Goal: Navigation & Orientation: Find specific page/section

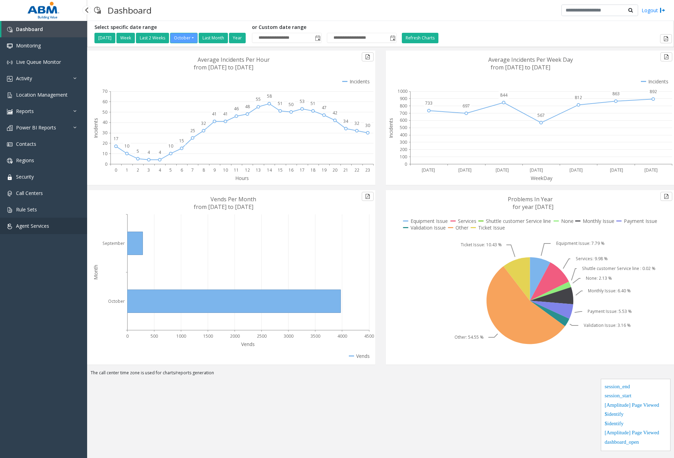
click at [44, 226] on span "Agent Services" at bounding box center [32, 225] width 33 height 7
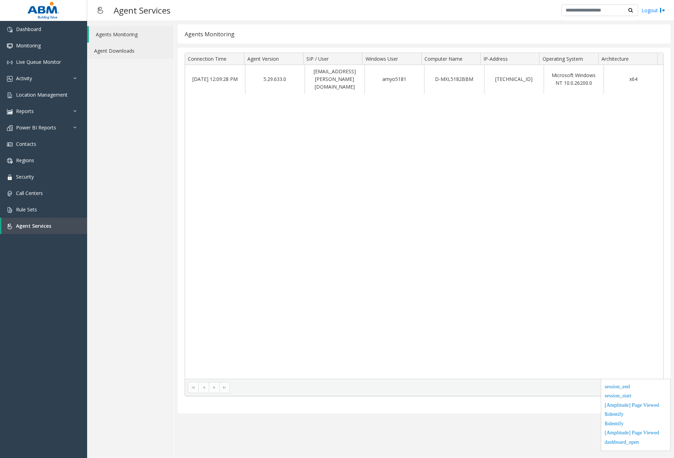
click at [132, 47] on link "Agent Downloads" at bounding box center [130, 51] width 87 height 16
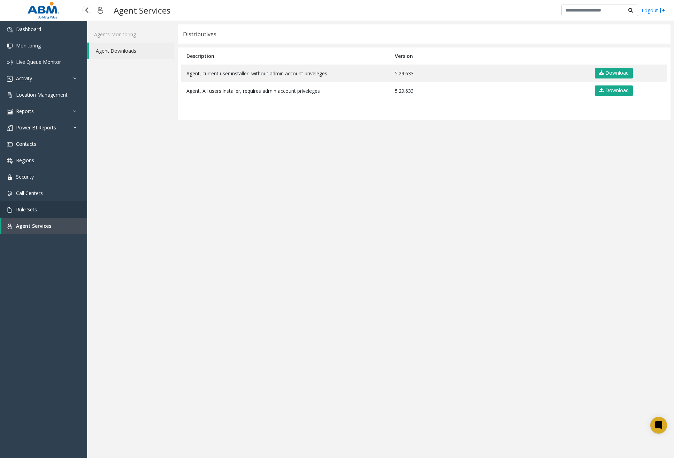
click at [52, 209] on link "Rule Sets" at bounding box center [43, 209] width 87 height 16
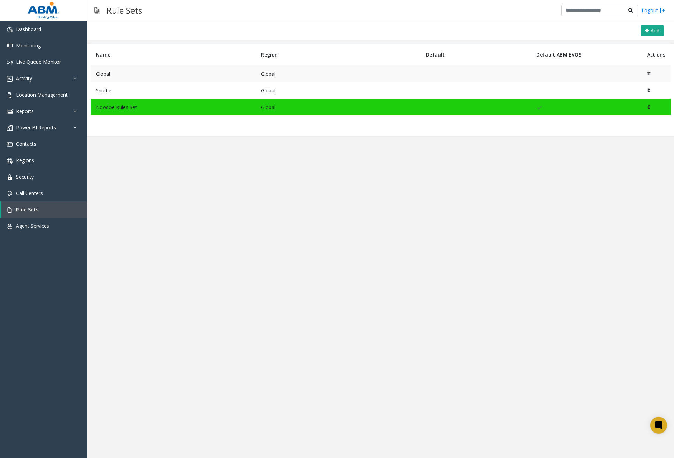
click at [131, 71] on td "Global" at bounding box center [173, 73] width 165 height 17
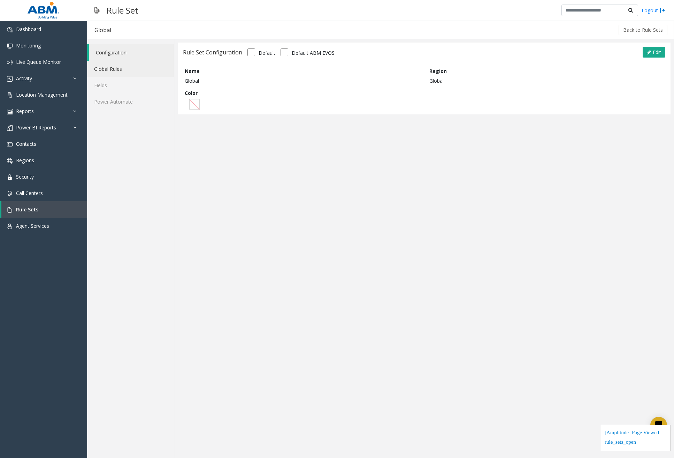
click at [137, 71] on link "Global Rules" at bounding box center [130, 69] width 87 height 16
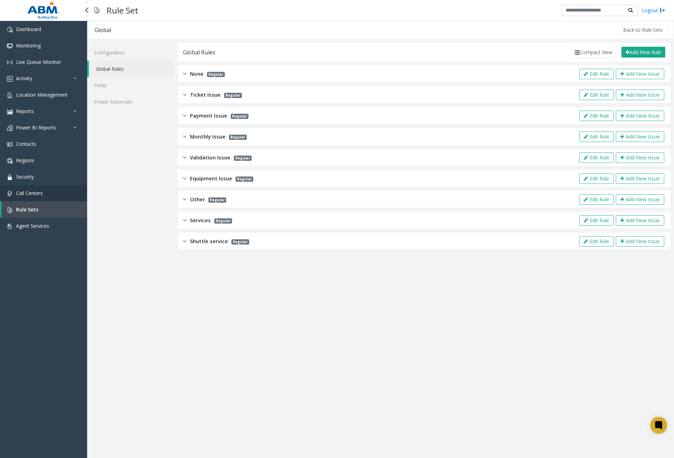
click at [69, 196] on link "Call Centers" at bounding box center [43, 193] width 87 height 16
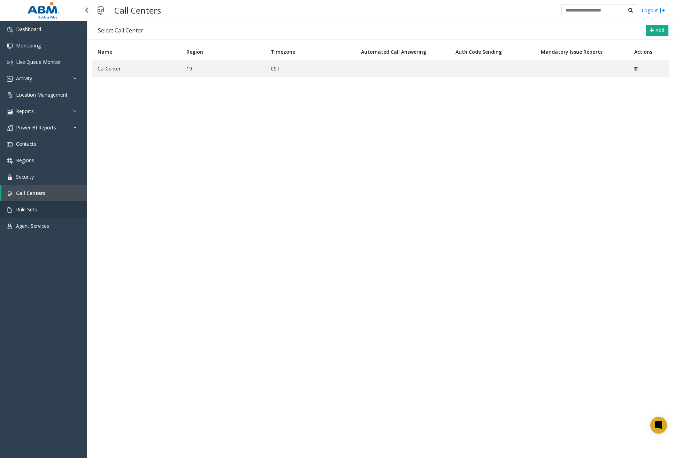
click at [51, 212] on link "Rule Sets" at bounding box center [43, 209] width 87 height 16
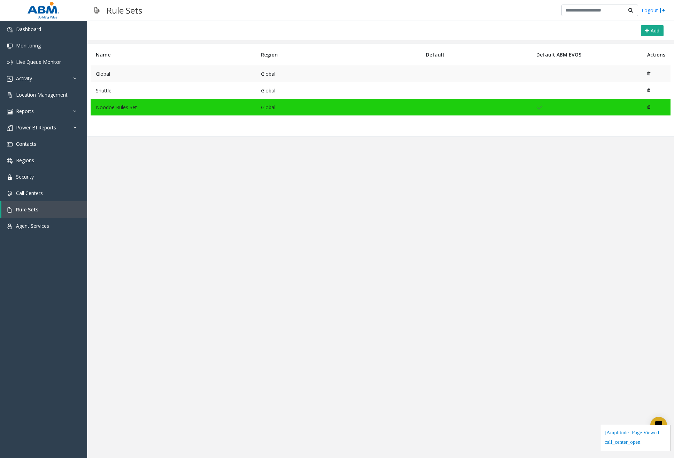
click at [114, 77] on td "Global" at bounding box center [173, 73] width 165 height 17
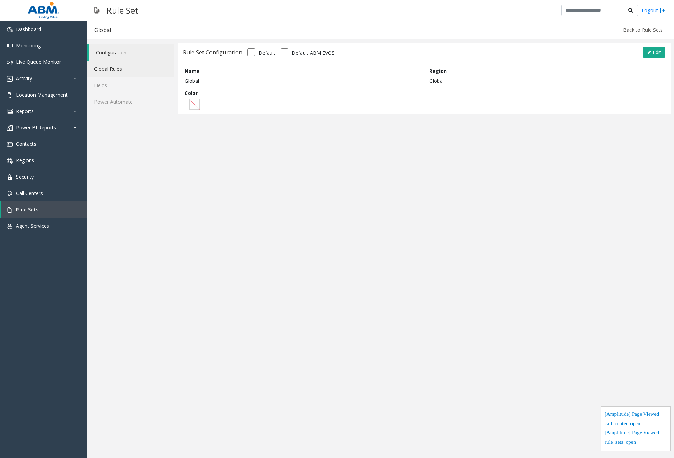
click at [119, 65] on link "Global Rules" at bounding box center [130, 69] width 87 height 16
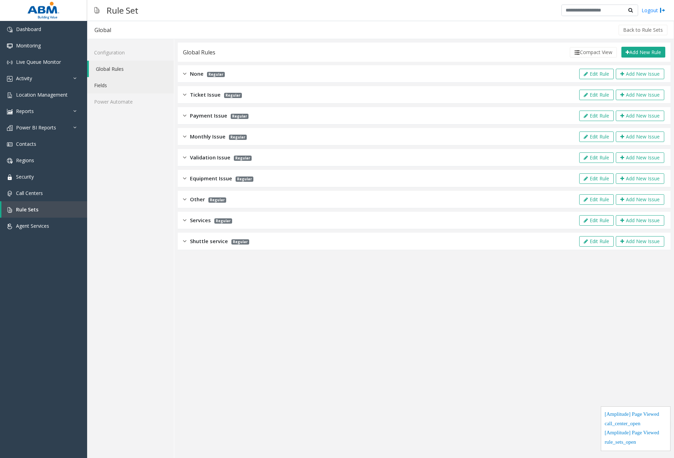
click at [114, 87] on link "Fields" at bounding box center [130, 85] width 87 height 16
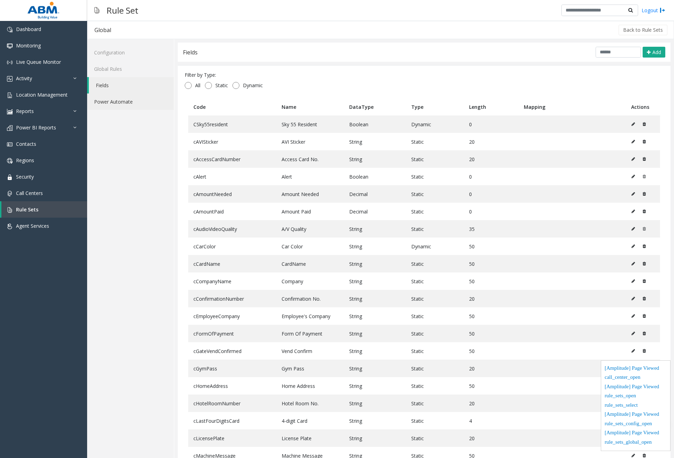
click at [113, 102] on link "Power Automate" at bounding box center [130, 101] width 87 height 16
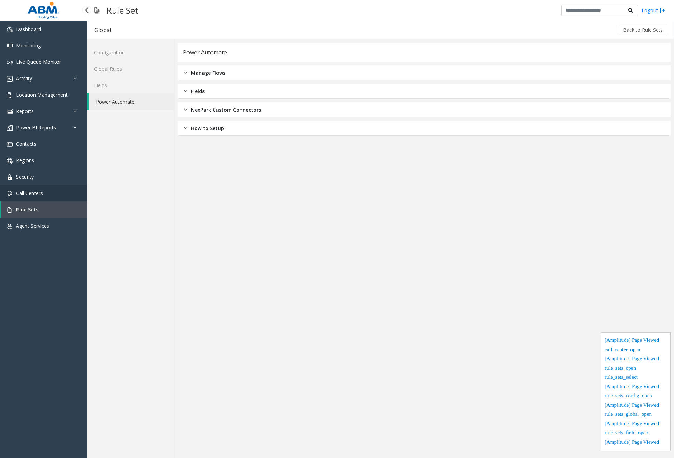
click at [68, 197] on link "Call Centers" at bounding box center [43, 193] width 87 height 16
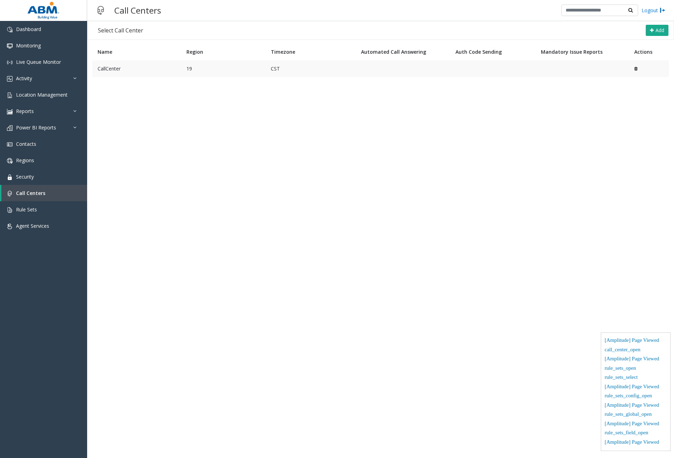
click at [144, 69] on td "CallCenter" at bounding box center [136, 68] width 89 height 17
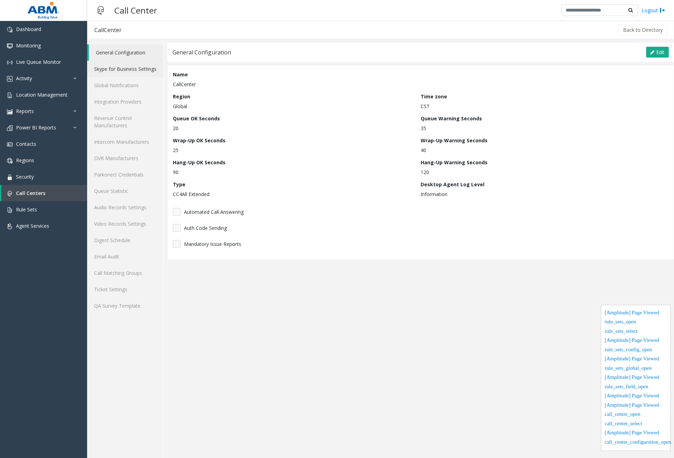
click at [117, 68] on link "Skype for Business Settings" at bounding box center [125, 69] width 76 height 16
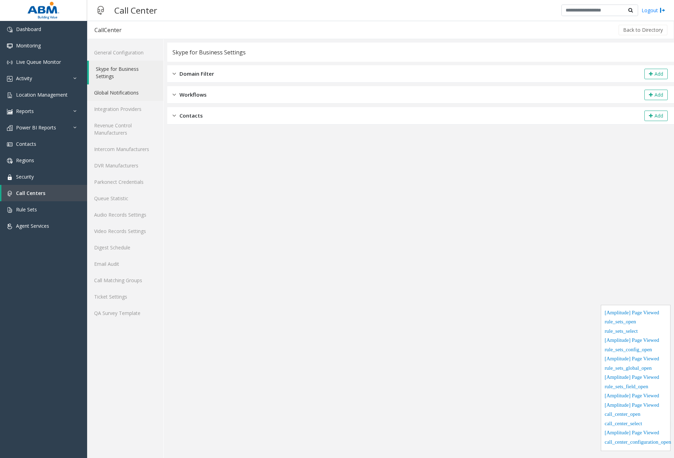
click at [120, 93] on link "Global Notifications" at bounding box center [125, 92] width 76 height 16
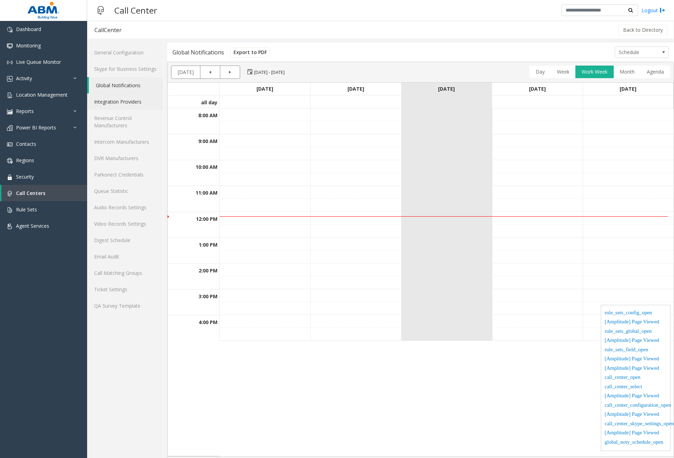
click at [124, 103] on link "Integration Providers" at bounding box center [125, 101] width 76 height 16
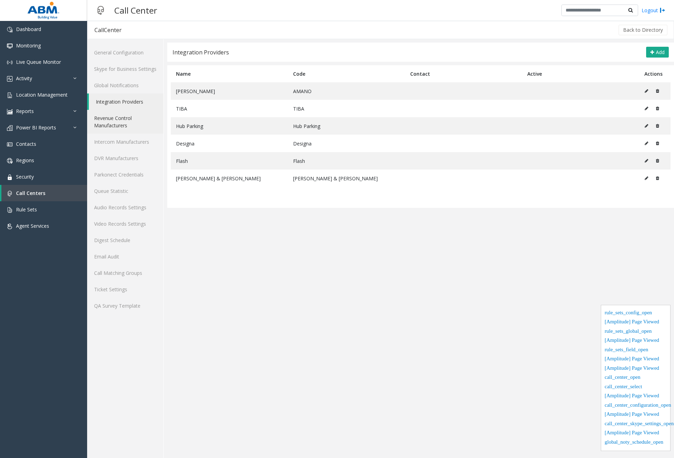
click at [122, 122] on link "Revenue Control Manufacturers" at bounding box center [125, 122] width 76 height 24
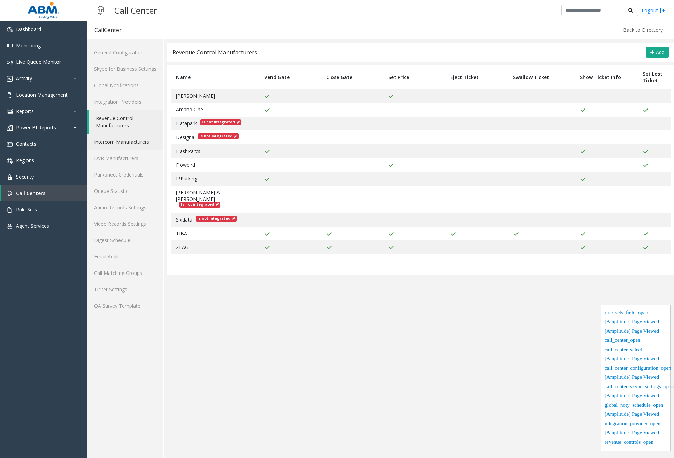
click at [130, 145] on link "Intercom Manufacturers" at bounding box center [125, 141] width 76 height 16
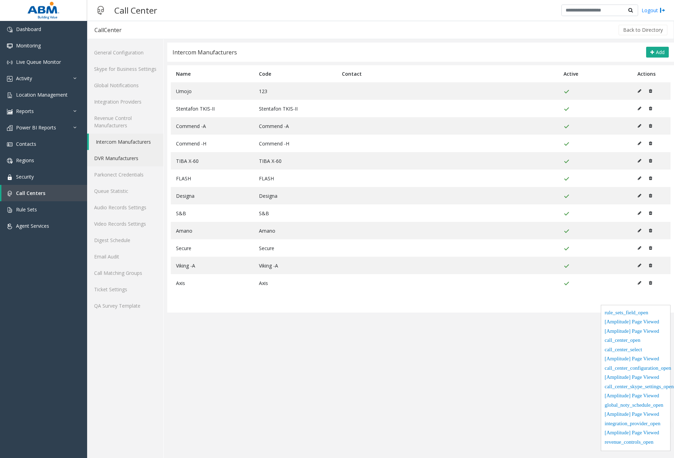
click at [125, 159] on link "DVR Manufacturers" at bounding box center [125, 158] width 76 height 16
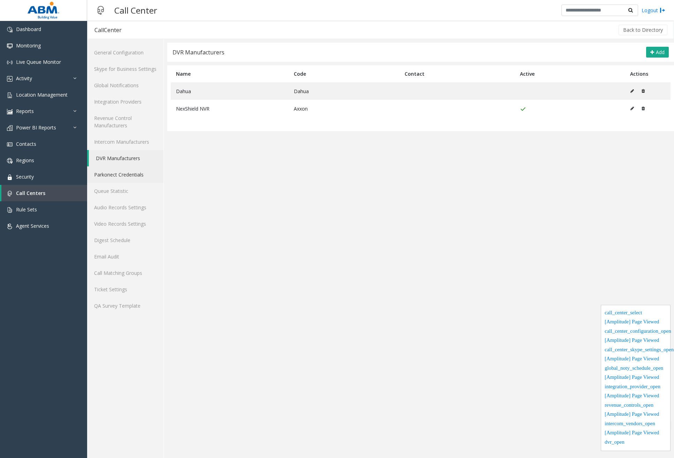
click at [128, 178] on link "Parkonect Credentials" at bounding box center [125, 174] width 76 height 16
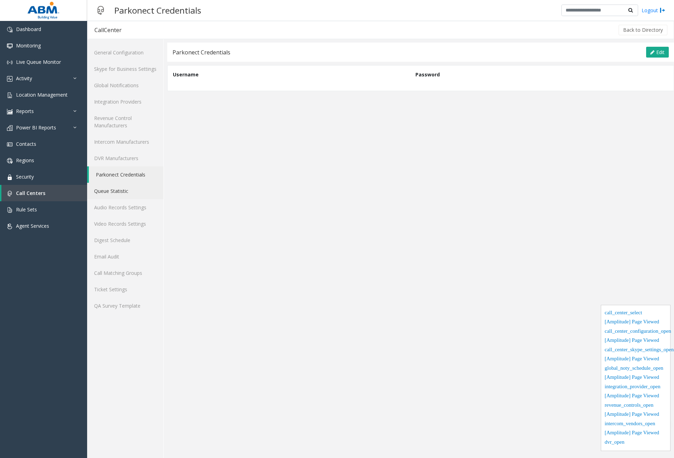
click at [127, 187] on link "Queue Statistic" at bounding box center [125, 191] width 76 height 16
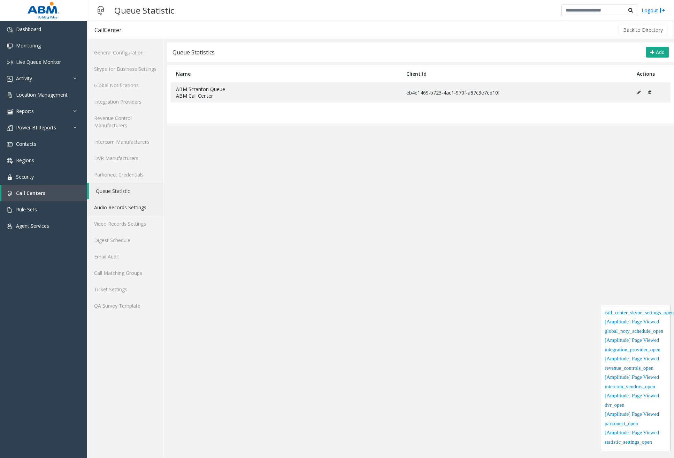
click at [130, 205] on link "Audio Records Settings" at bounding box center [125, 207] width 76 height 16
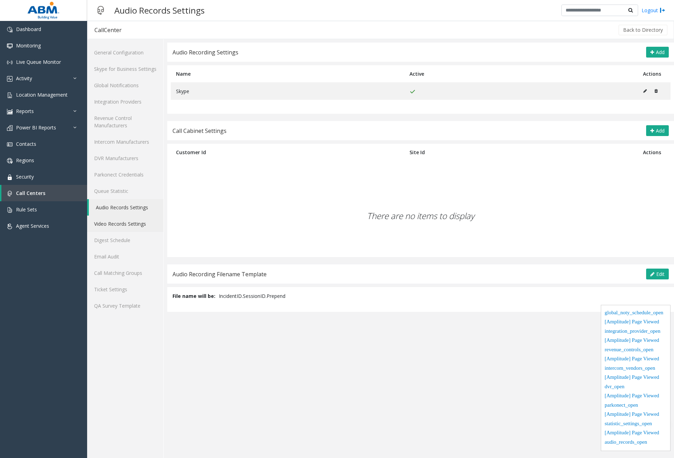
click at [132, 223] on link "Video Records Settings" at bounding box center [125, 223] width 76 height 16
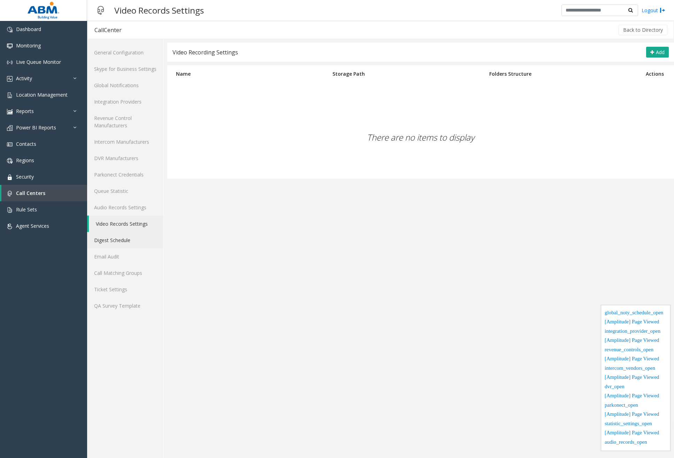
click at [127, 239] on link "Digest Schedule" at bounding box center [125, 240] width 76 height 16
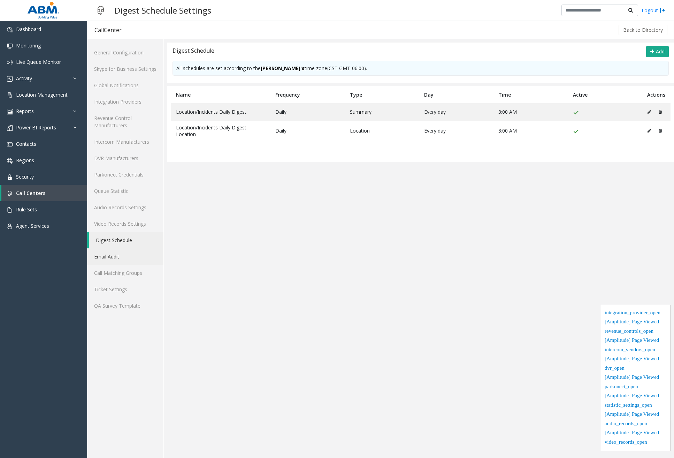
click at [127, 250] on link "Email Audit" at bounding box center [125, 256] width 76 height 16
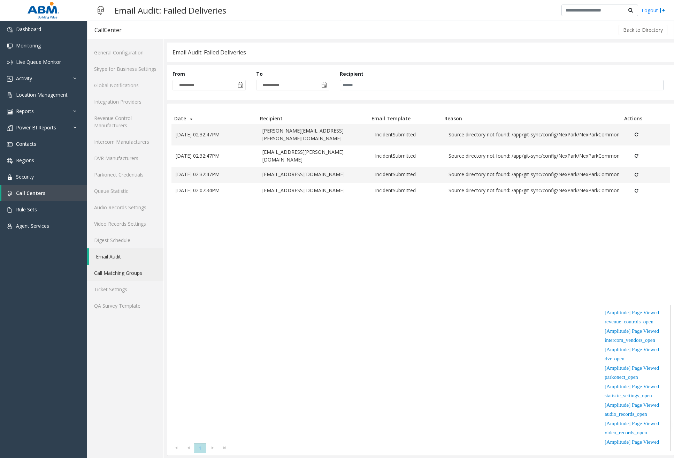
click at [125, 268] on link "Call Matching Groups" at bounding box center [125, 273] width 76 height 16
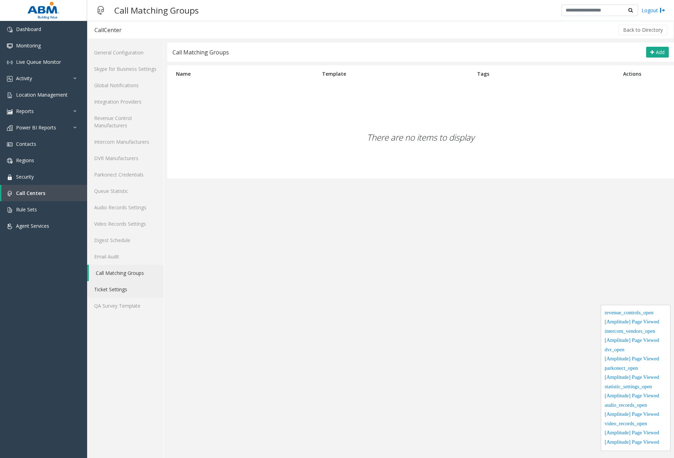
click at [128, 284] on link "Ticket Settings" at bounding box center [125, 289] width 76 height 16
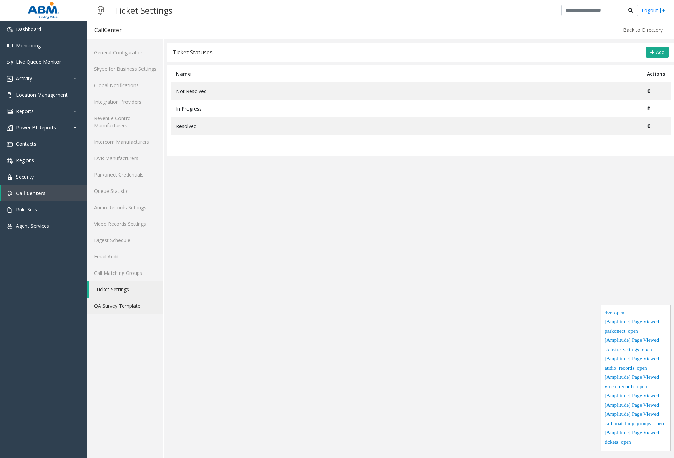
click at [127, 310] on link "QA Survey Template" at bounding box center [125, 305] width 76 height 16
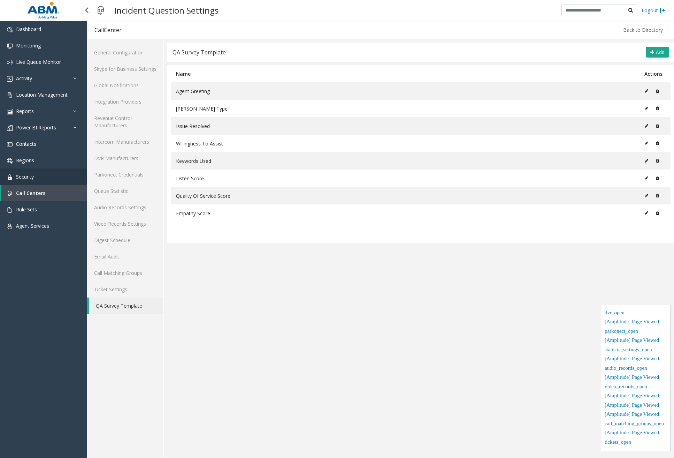
click at [36, 179] on link "Security" at bounding box center [43, 176] width 87 height 16
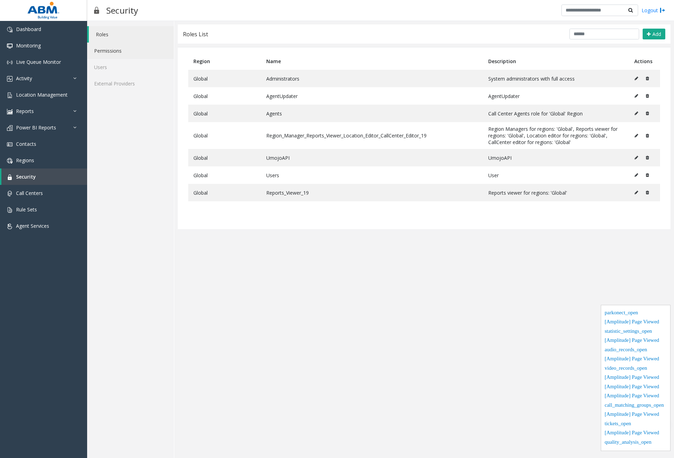
click at [124, 45] on link "Permissions" at bounding box center [130, 51] width 87 height 16
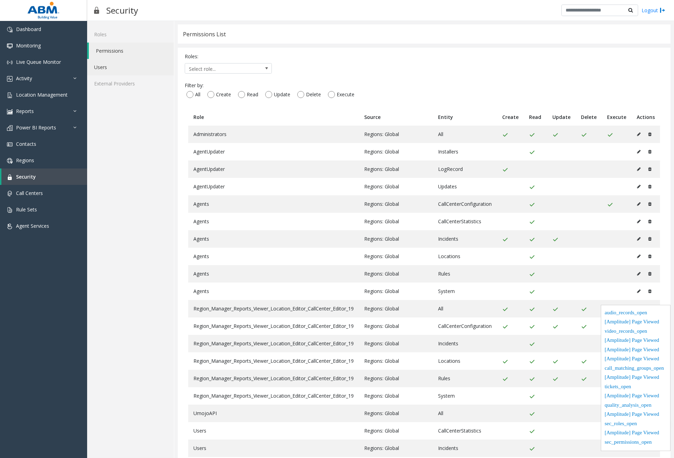
click at [118, 70] on link "Users" at bounding box center [130, 67] width 87 height 16
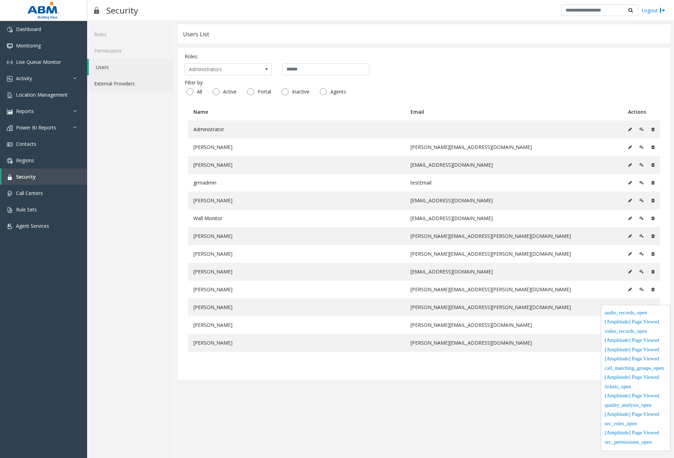
click at [115, 85] on link "External Providers" at bounding box center [130, 83] width 87 height 16
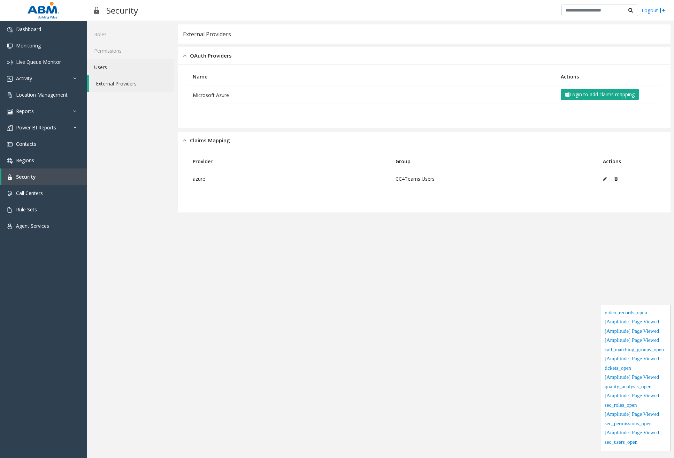
click at [120, 69] on link "Users" at bounding box center [130, 67] width 87 height 16
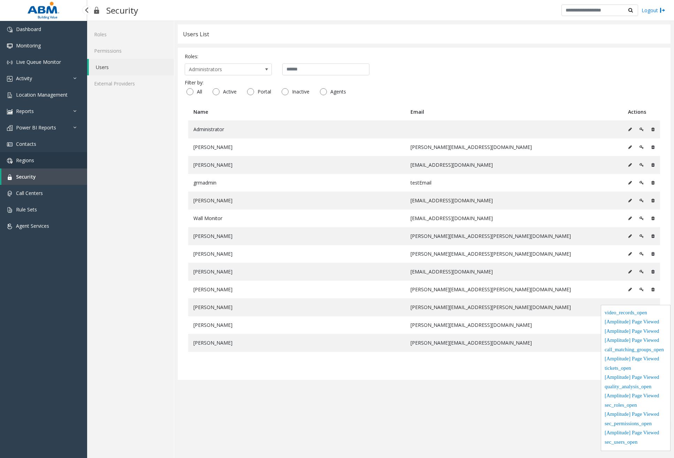
click at [54, 159] on link "Regions" at bounding box center [43, 160] width 87 height 16
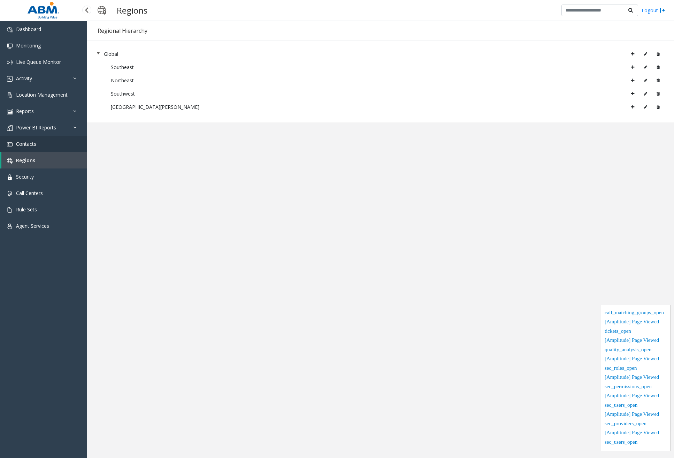
click at [31, 144] on span "Contacts" at bounding box center [26, 143] width 20 height 7
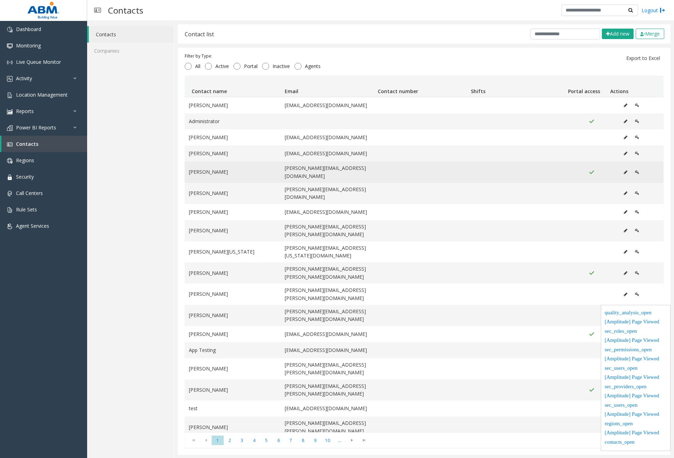
click at [624, 170] on icon "Data table" at bounding box center [625, 172] width 3 height 4
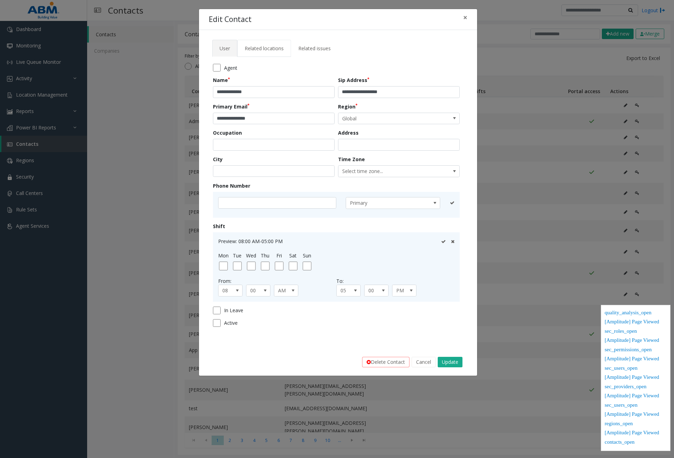
click at [267, 52] on link "Related locations" at bounding box center [264, 48] width 54 height 17
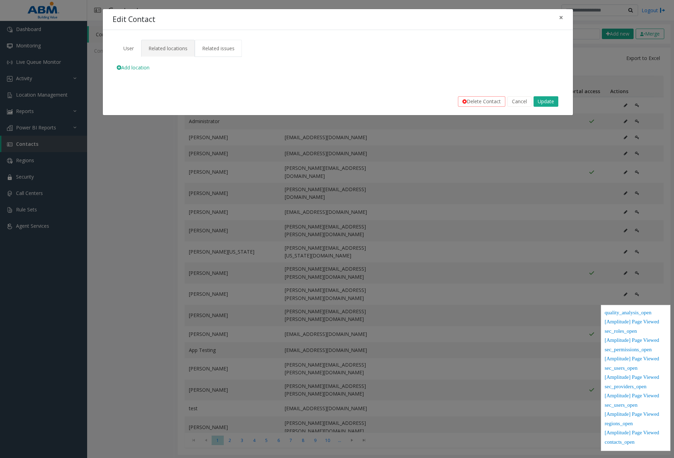
click at [223, 46] on span "Related issues" at bounding box center [218, 48] width 32 height 7
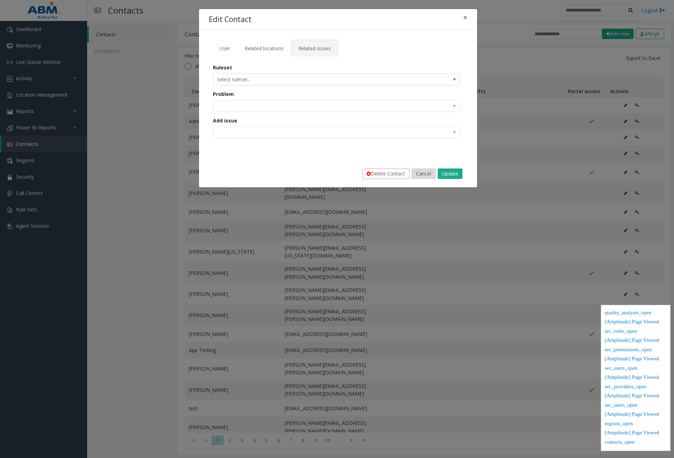
click at [430, 175] on button "Cancel" at bounding box center [424, 173] width 24 height 10
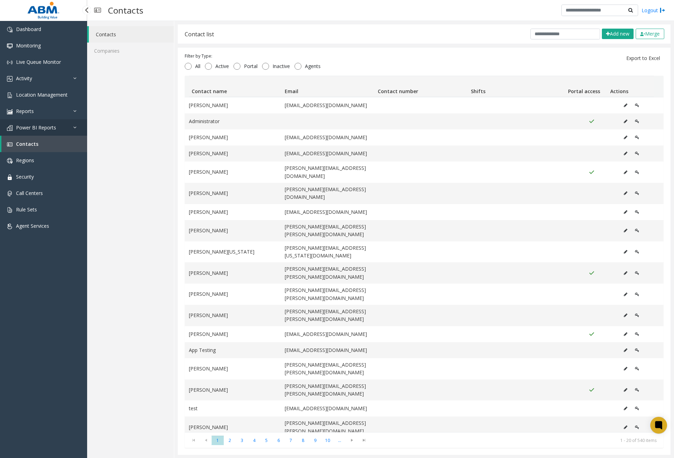
click at [65, 125] on link "Power BI Reports" at bounding box center [43, 127] width 87 height 16
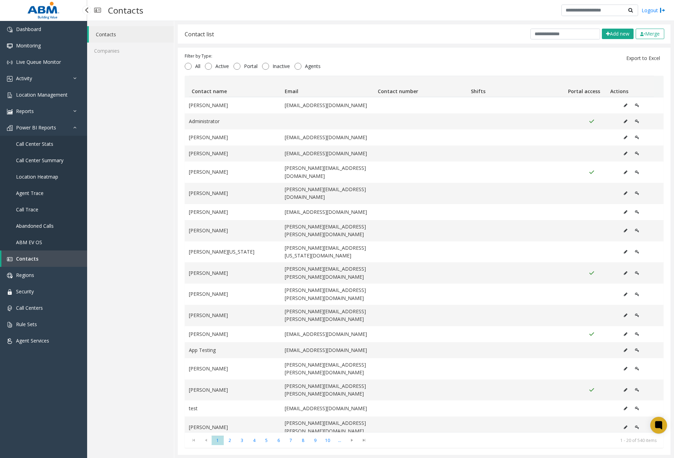
click at [55, 145] on link "Call Center Stats" at bounding box center [43, 144] width 87 height 16
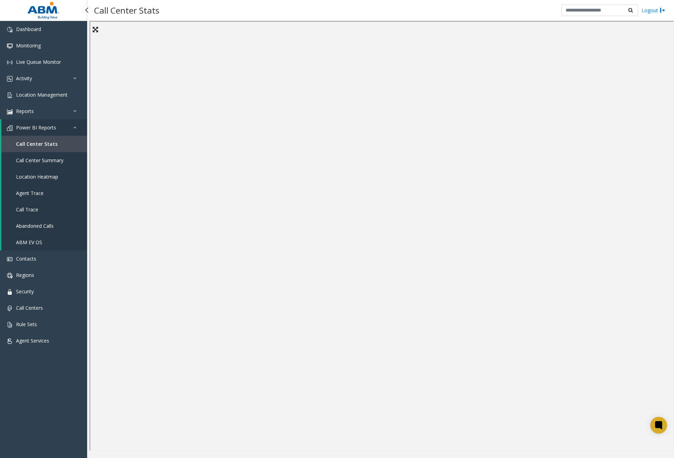
click at [55, 159] on span "Call Center Summary" at bounding box center [39, 160] width 47 height 7
click at [53, 177] on span "Location Heatmap" at bounding box center [37, 176] width 42 height 7
click at [54, 191] on link "Agent Trace" at bounding box center [44, 193] width 86 height 16
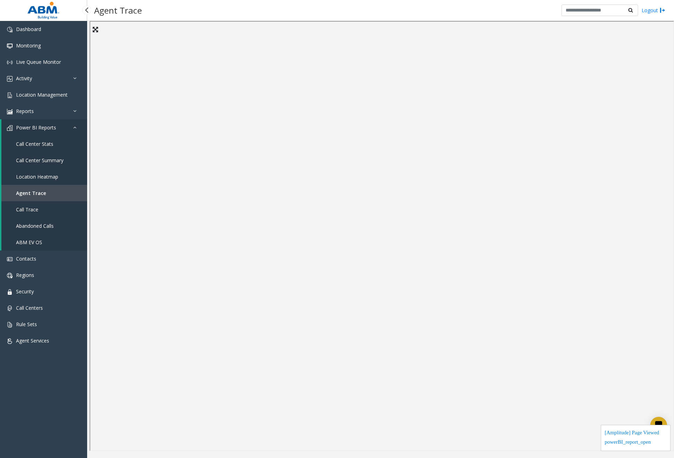
click at [55, 212] on link "Call Trace" at bounding box center [44, 209] width 86 height 16
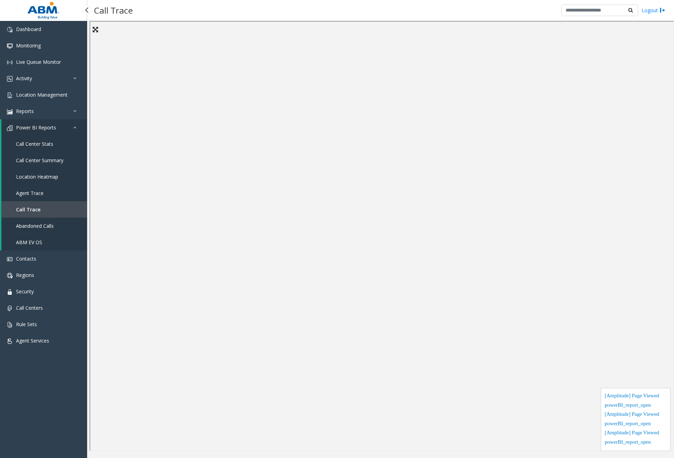
click at [52, 226] on span "Abandoned Calls" at bounding box center [35, 225] width 38 height 7
click at [43, 238] on link "ABM EV OS" at bounding box center [44, 242] width 86 height 16
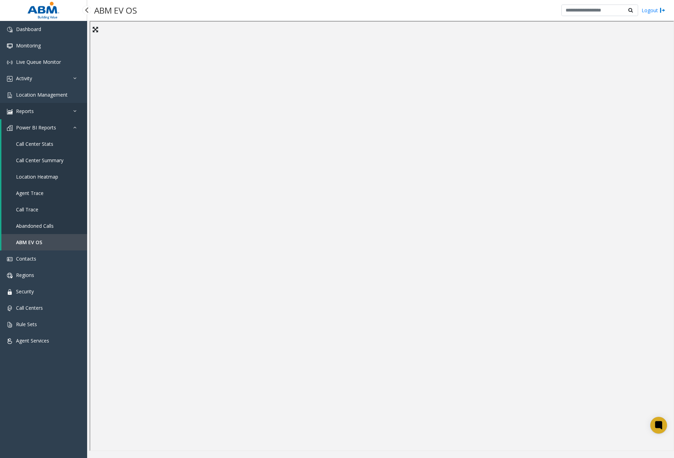
click at [49, 113] on link "Reports" at bounding box center [43, 111] width 87 height 16
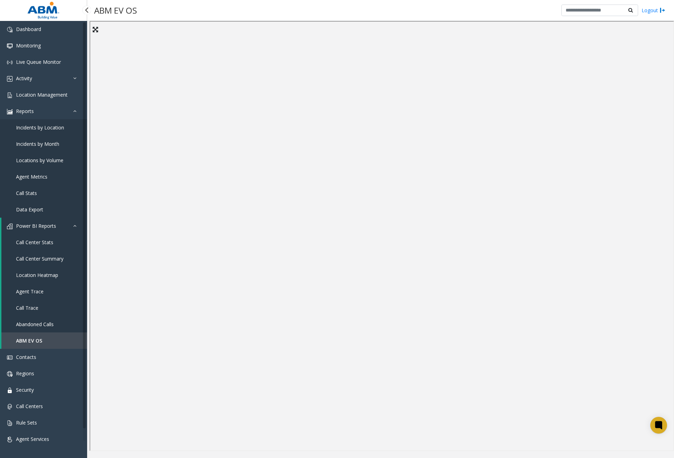
click at [31, 209] on span "Data Export" at bounding box center [29, 209] width 27 height 7
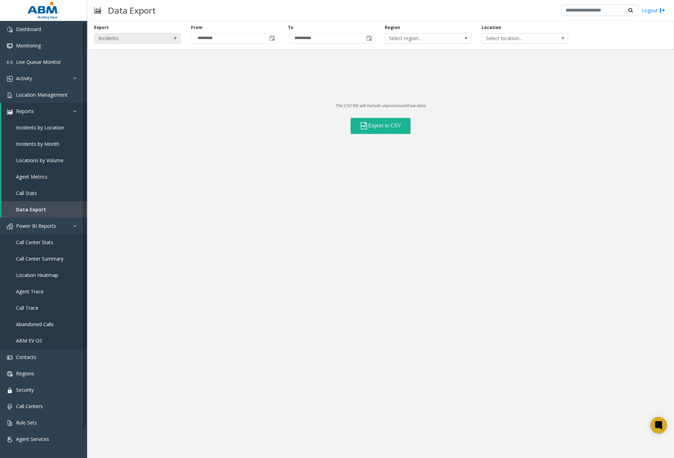
click at [159, 35] on span "Incidents" at bounding box center [128, 38] width 69 height 10
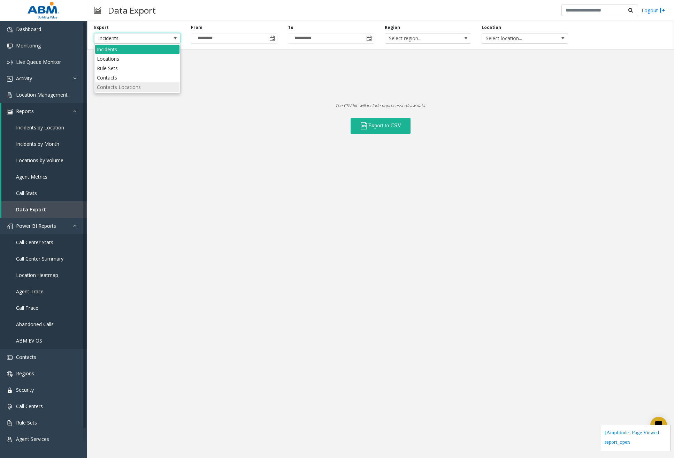
click at [142, 87] on Locations "Contacts Locations" at bounding box center [137, 86] width 84 height 9
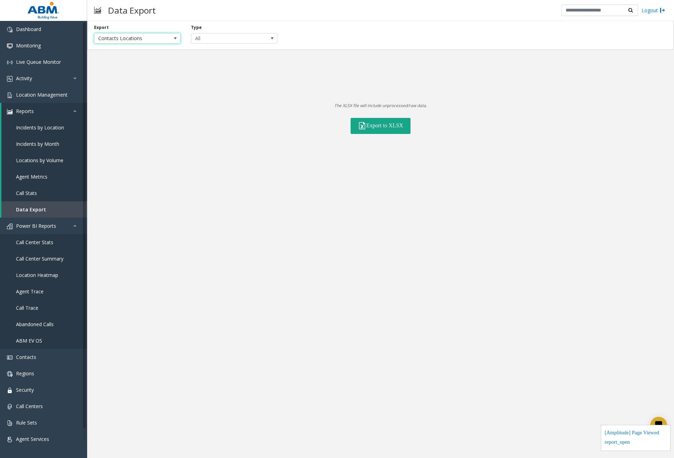
click at [372, 125] on button "Export to XLSX" at bounding box center [381, 126] width 60 height 16
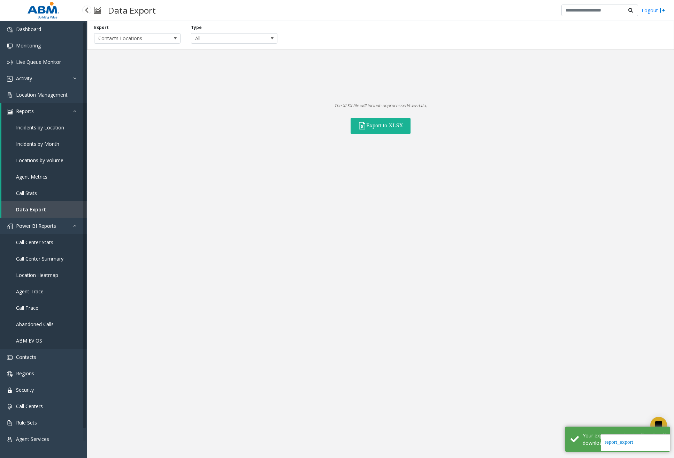
click at [47, 190] on link "Call Stats" at bounding box center [44, 193] width 86 height 16
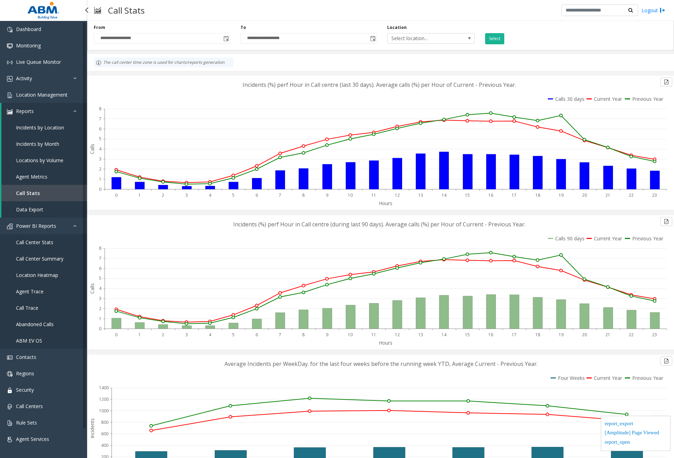
click at [47, 180] on link "Agent Metrics" at bounding box center [44, 176] width 86 height 16
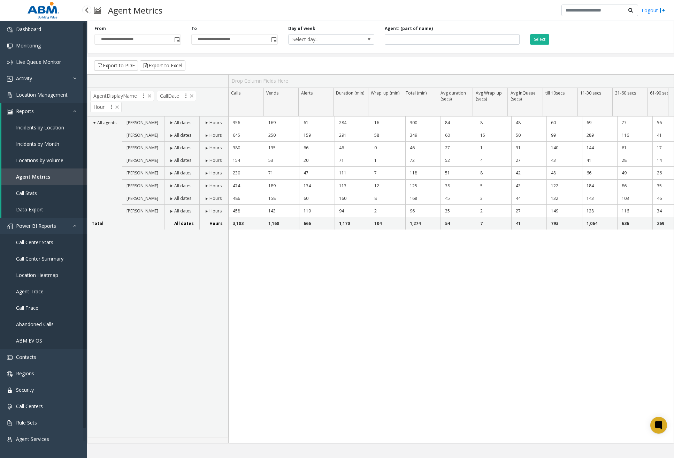
click at [48, 161] on span "Locations by Volume" at bounding box center [39, 160] width 47 height 7
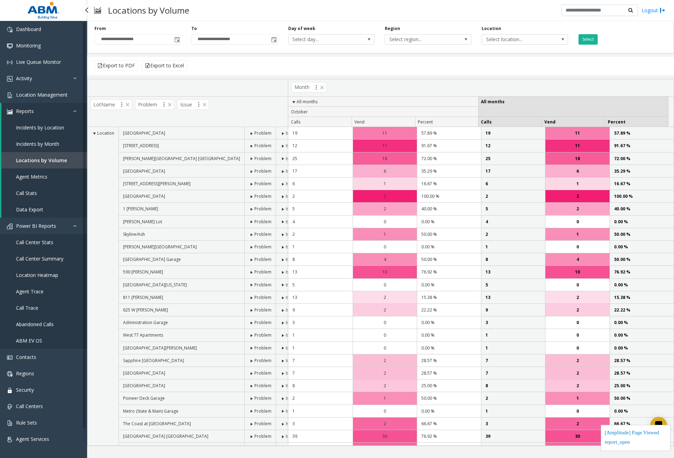
click at [51, 147] on link "Incidents by Month" at bounding box center [44, 144] width 86 height 16
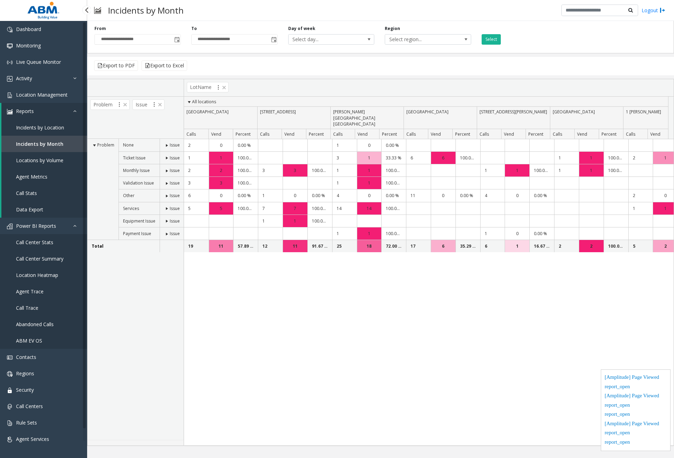
click at [59, 129] on span "Incidents by Location" at bounding box center [40, 127] width 48 height 7
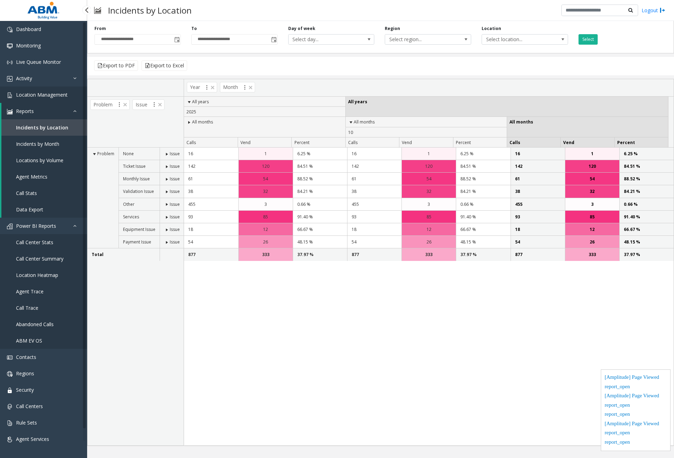
click at [47, 96] on span "Location Management" at bounding box center [42, 94] width 52 height 7
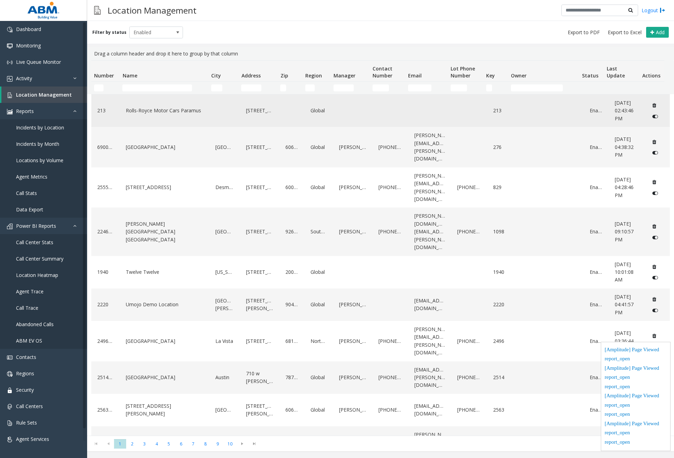
click at [133, 112] on link "Rolls-Royce Motor Cars Paramus" at bounding box center [164, 110] width 81 height 11
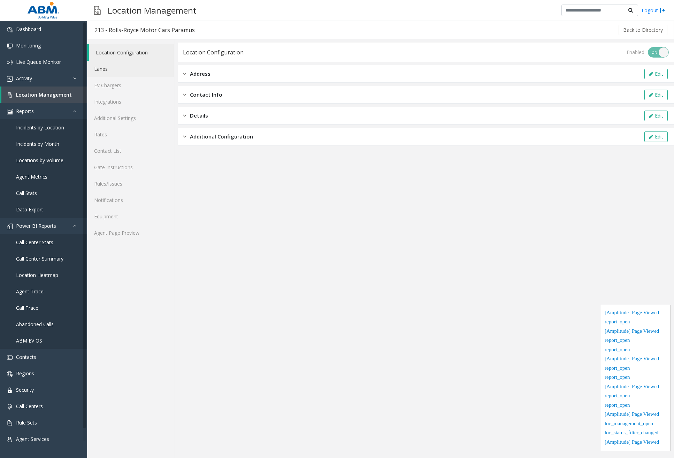
click at [118, 68] on link "Lanes" at bounding box center [130, 69] width 87 height 16
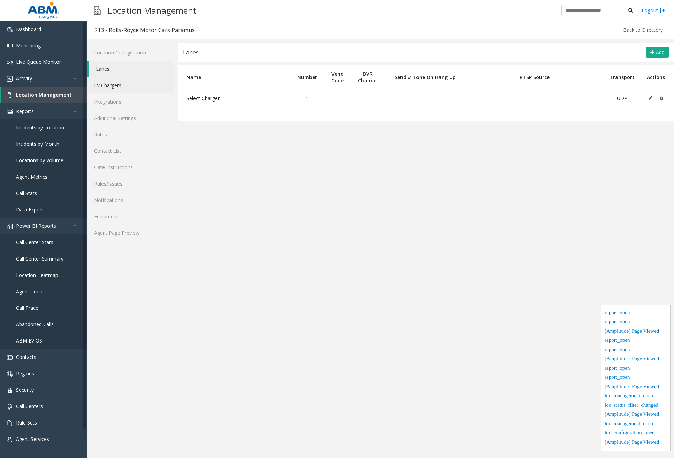
click at [122, 87] on link "EV Chargers" at bounding box center [130, 85] width 87 height 16
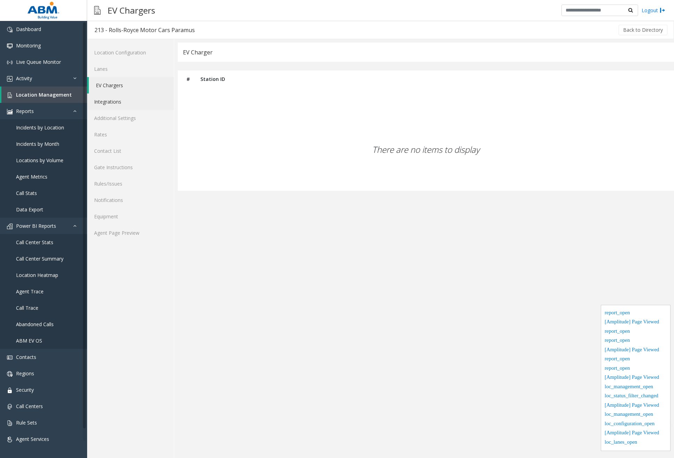
click at [127, 105] on link "Integrations" at bounding box center [130, 101] width 87 height 16
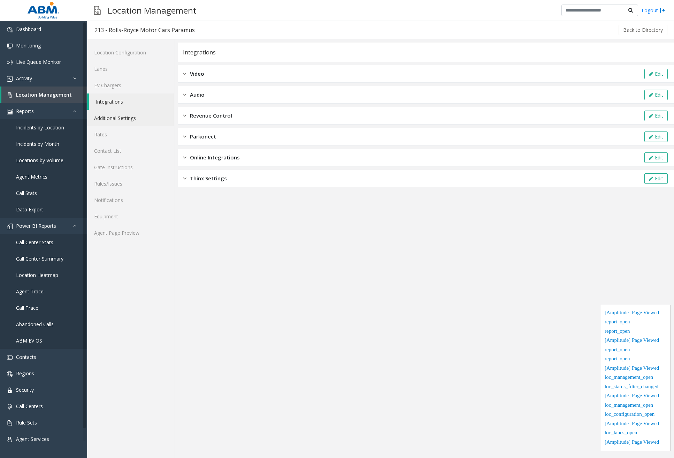
click at [120, 126] on link "Additional Settings" at bounding box center [130, 118] width 87 height 16
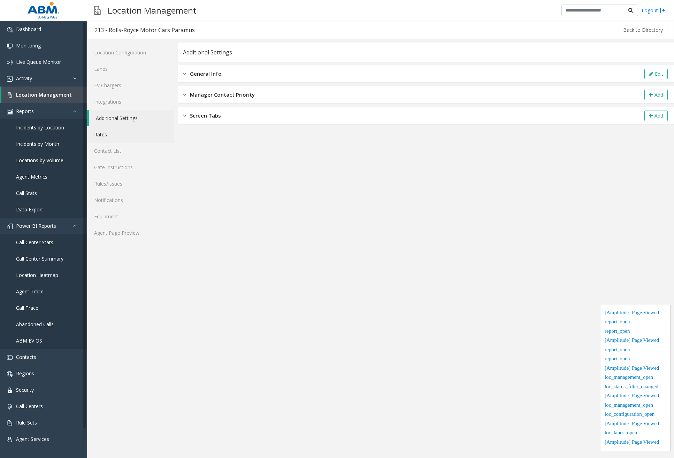
click at [120, 135] on link "Rates" at bounding box center [130, 134] width 87 height 16
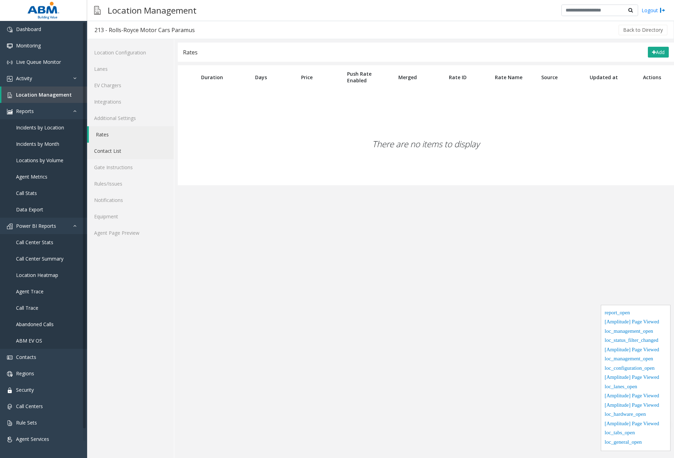
click at [122, 148] on link "Contact List" at bounding box center [130, 151] width 87 height 16
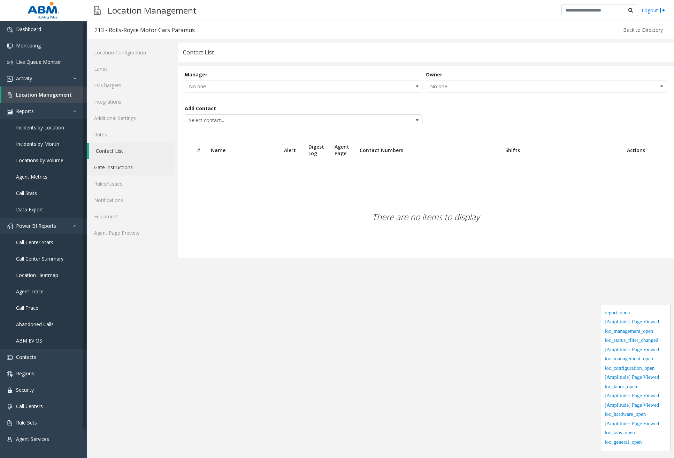
click at [126, 169] on link "Gate Instructions" at bounding box center [130, 167] width 87 height 16
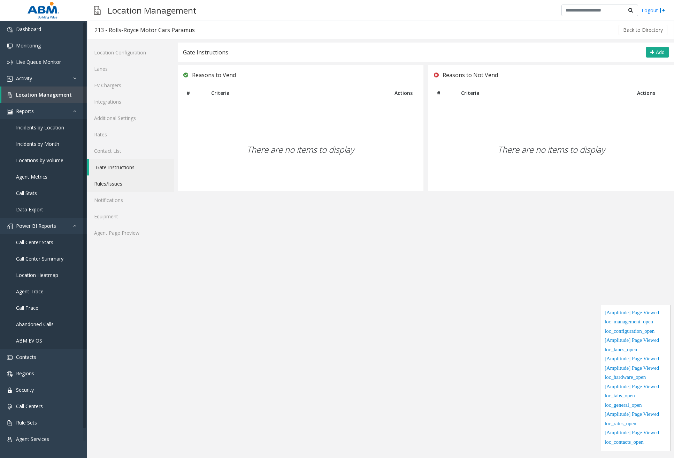
click at [128, 188] on link "Rules/Issues" at bounding box center [130, 183] width 87 height 16
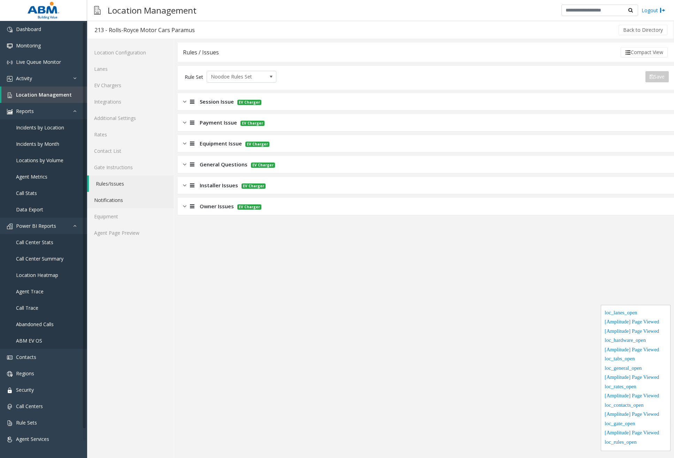
click at [126, 200] on link "Notifications" at bounding box center [130, 200] width 87 height 16
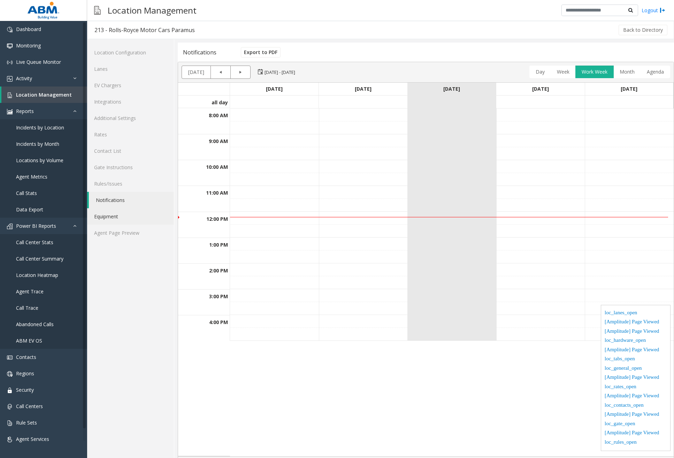
click at [127, 215] on link "Equipment" at bounding box center [130, 216] width 87 height 16
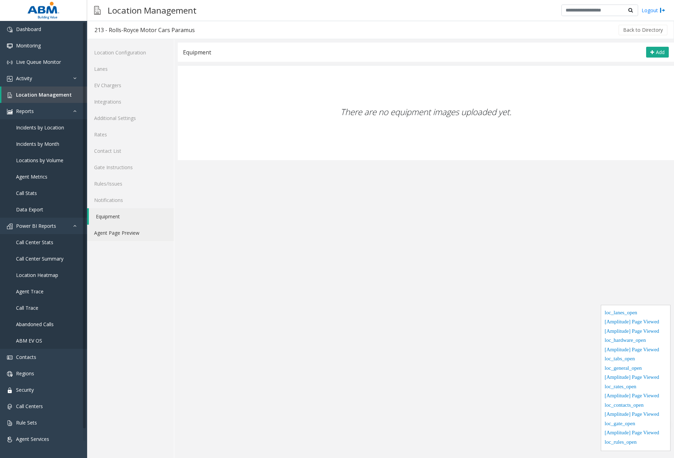
click at [133, 234] on link "Agent Page Preview" at bounding box center [130, 232] width 87 height 16
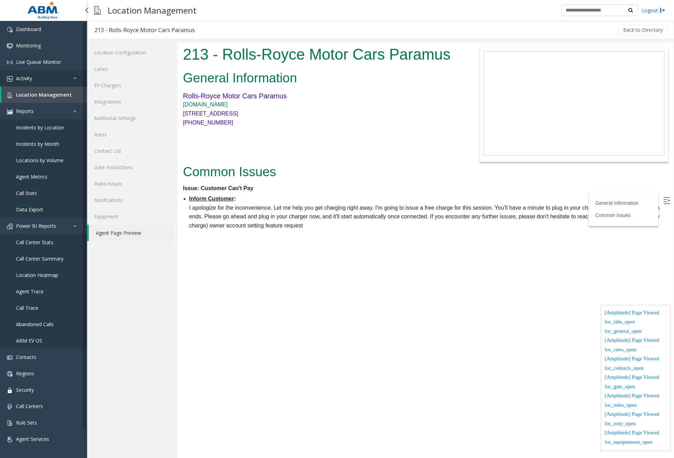
click at [51, 80] on link "Activity" at bounding box center [43, 78] width 87 height 16
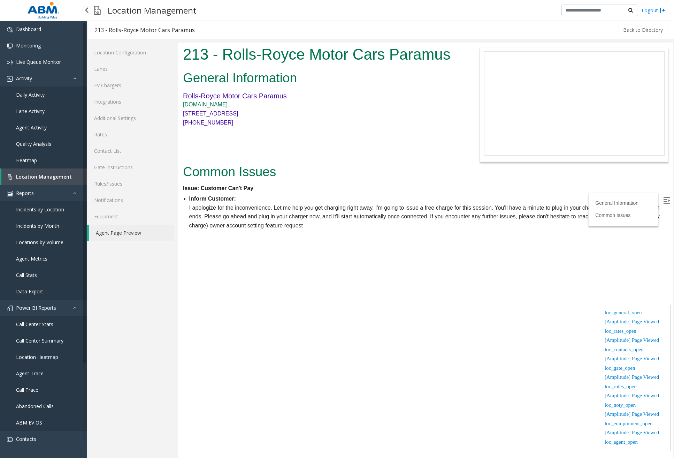
click at [44, 96] on span "Daily Activity" at bounding box center [30, 94] width 29 height 7
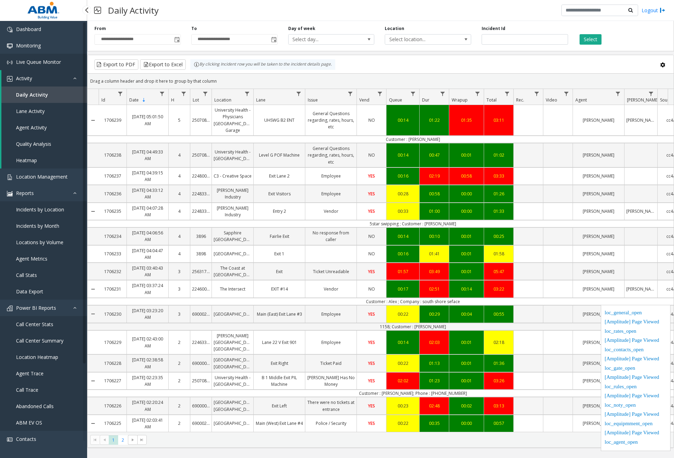
click at [44, 63] on span "Live Queue Monitor" at bounding box center [38, 62] width 45 height 7
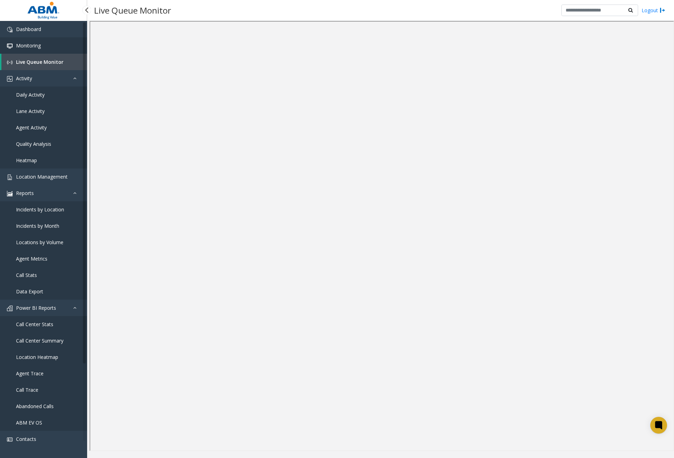
click at [50, 47] on link "Monitoring" at bounding box center [43, 45] width 87 height 16
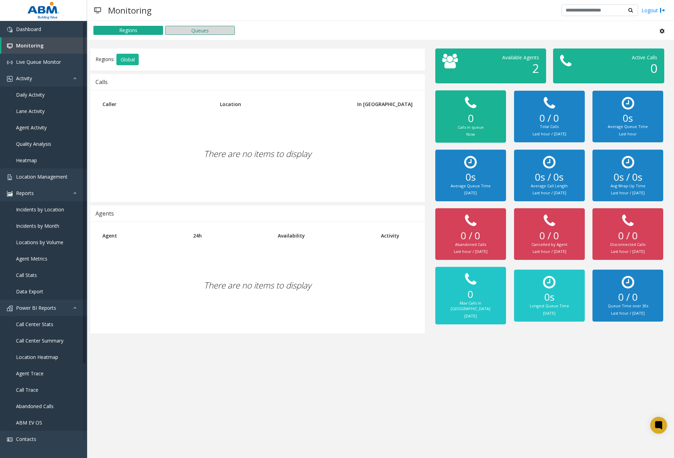
click at [190, 32] on button "Queues" at bounding box center [200, 30] width 70 height 9
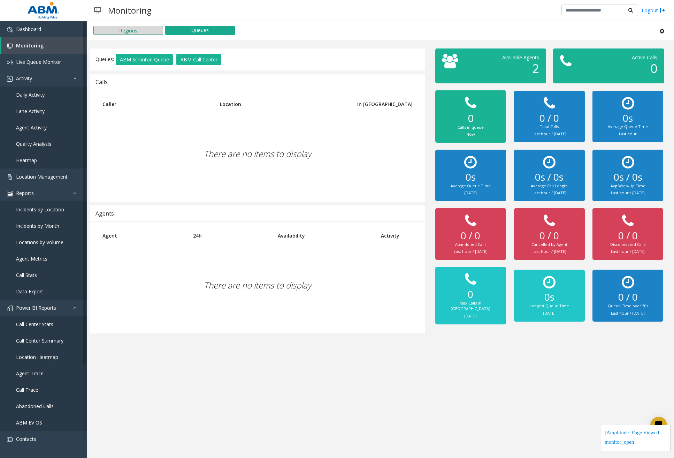
click at [138, 30] on button "Regions" at bounding box center [128, 30] width 70 height 9
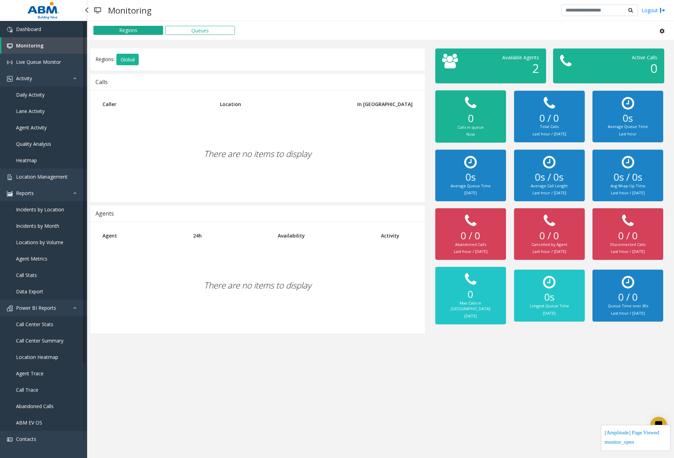
click at [53, 31] on link "Dashboard" at bounding box center [43, 29] width 87 height 16
